Goal: Navigation & Orientation: Go to known website

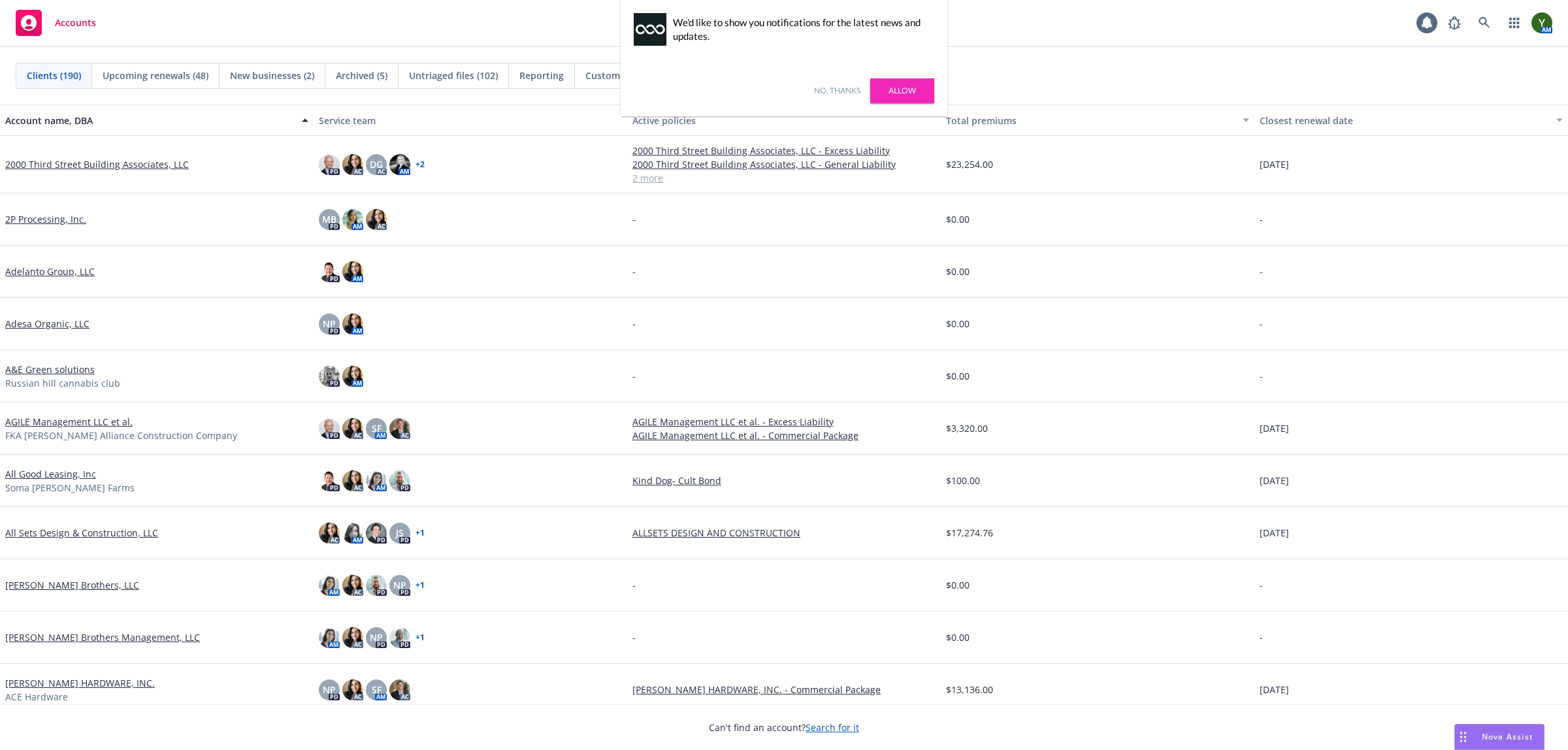
click at [824, 96] on link "No, thanks" at bounding box center [837, 91] width 47 height 12
